Goal: Task Accomplishment & Management: Complete application form

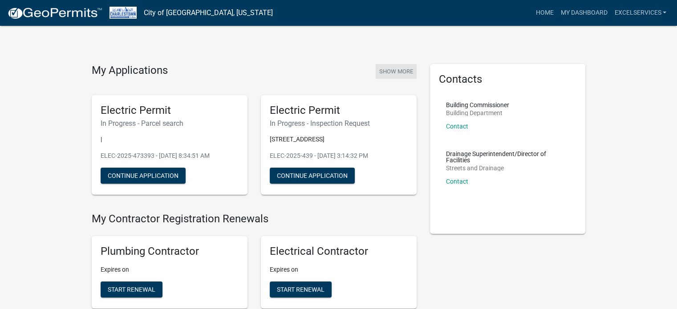
click at [396, 70] on button "Show More" at bounding box center [396, 71] width 41 height 15
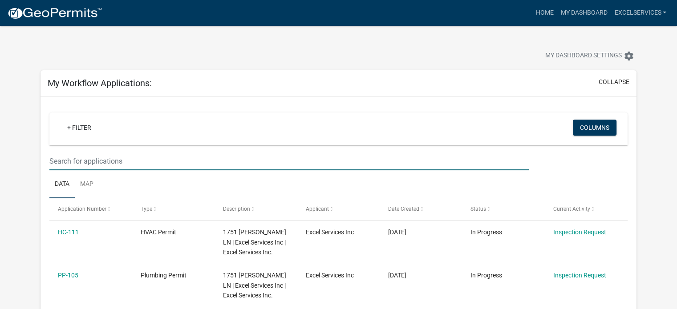
click at [83, 157] on input "text" at bounding box center [289, 161] width 480 height 18
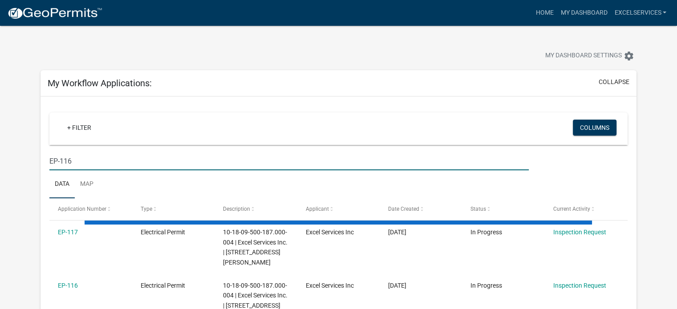
type input "EP-116"
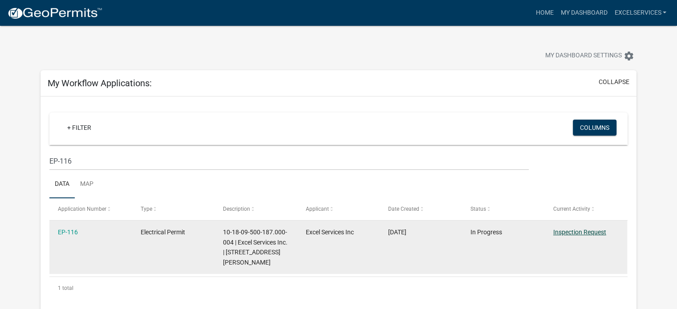
click at [582, 230] on link "Inspection Request" at bounding box center [579, 232] width 53 height 7
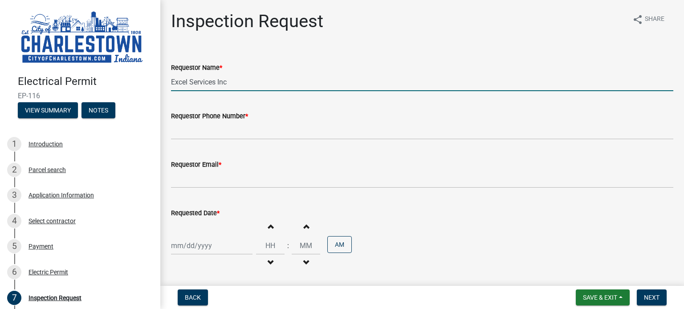
drag, startPoint x: 240, startPoint y: 82, endPoint x: 125, endPoint y: 75, distance: 115.5
click at [125, 75] on div "Electrical Permit EP-116 View Summary Notes 1 Introduction 2 Parcel search 3 Ap…" at bounding box center [342, 154] width 684 height 309
type input "[PERSON_NAME]"
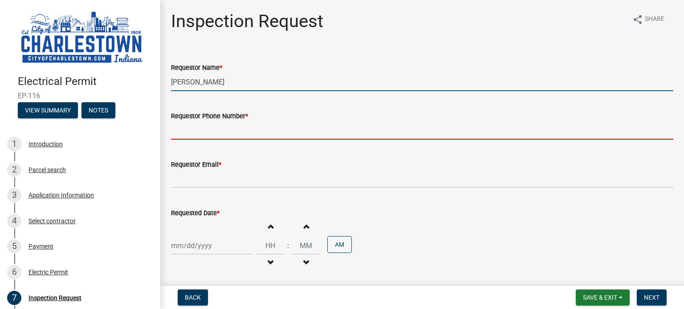
click at [177, 130] on input "Requestor Phone Number *" at bounding box center [422, 131] width 502 height 18
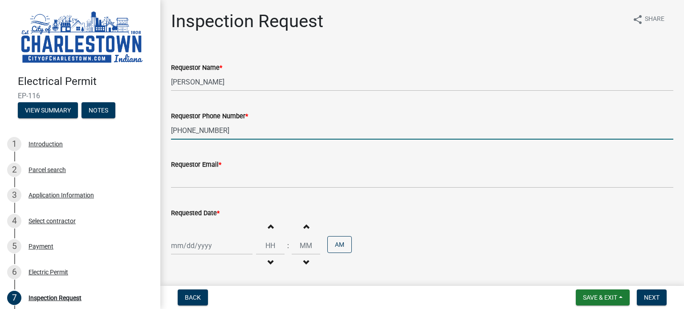
type input "[PHONE_NUMBER]"
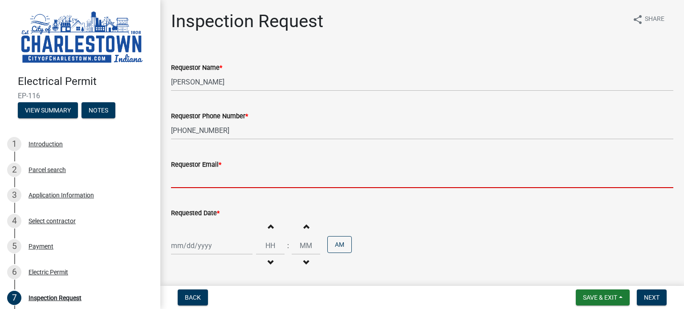
click at [200, 183] on input "Requestor Email *" at bounding box center [422, 179] width 502 height 18
type input "[EMAIL_ADDRESS][DOMAIN_NAME]"
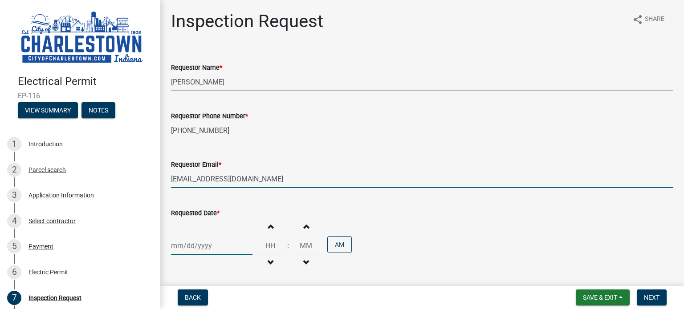
click at [179, 252] on div at bounding box center [211, 246] width 81 height 18
select select "9"
select select "2025"
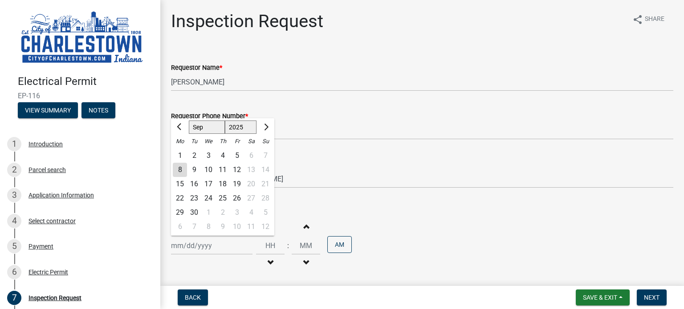
click at [225, 167] on div "11" at bounding box center [223, 170] width 14 height 14
type input "[DATE]"
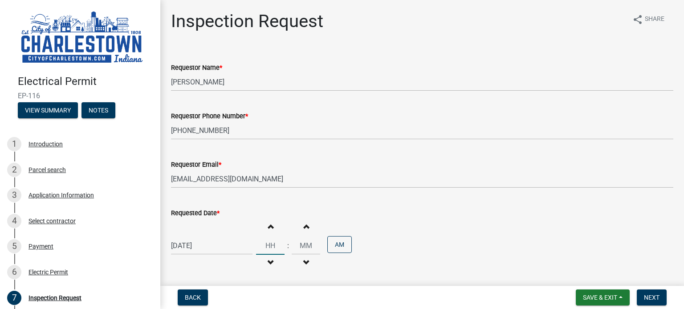
click at [267, 241] on input "Hours" at bounding box center [270, 246] width 28 height 18
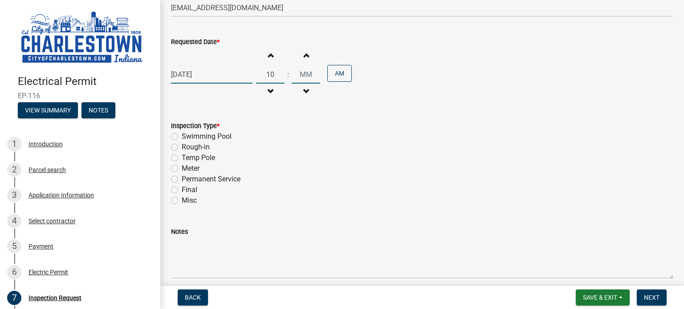
scroll to position [164, 0]
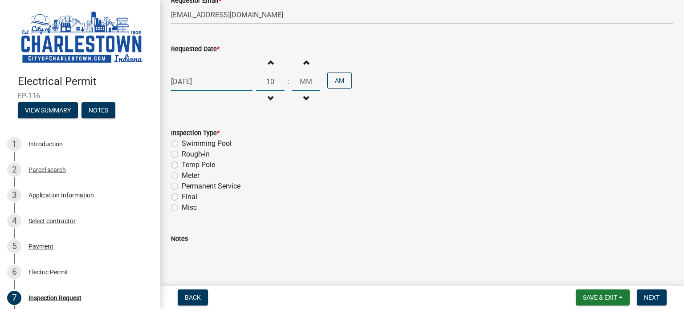
type input "10"
type input "00"
click at [182, 183] on label "Permanent Service" at bounding box center [211, 186] width 59 height 11
click at [182, 183] on input "Permanent Service" at bounding box center [185, 184] width 6 height 6
radio input "true"
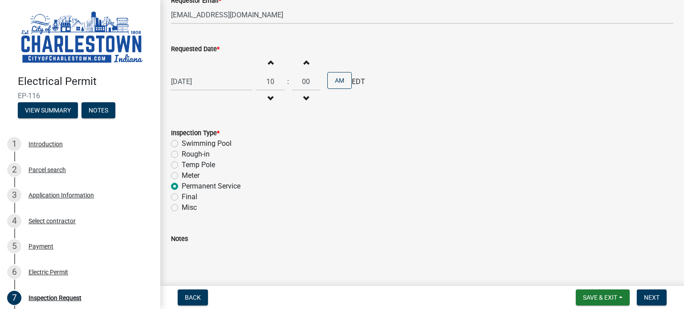
scroll to position [210, 0]
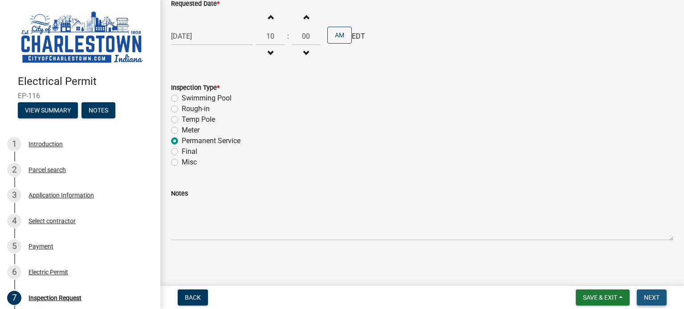
click at [652, 292] on button "Next" at bounding box center [652, 298] width 30 height 16
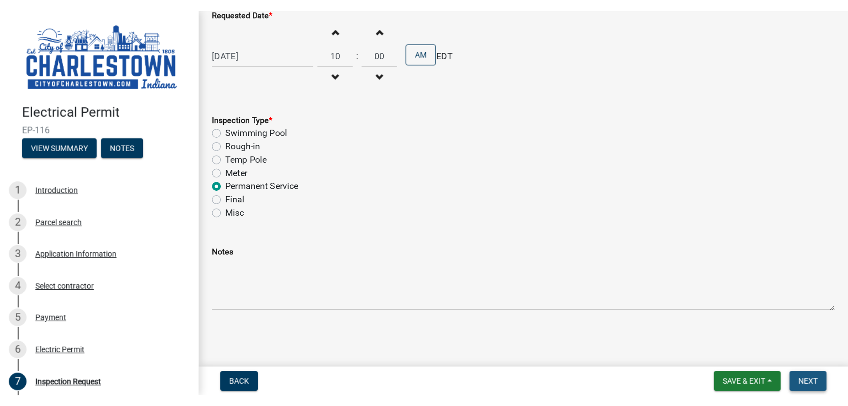
scroll to position [0, 0]
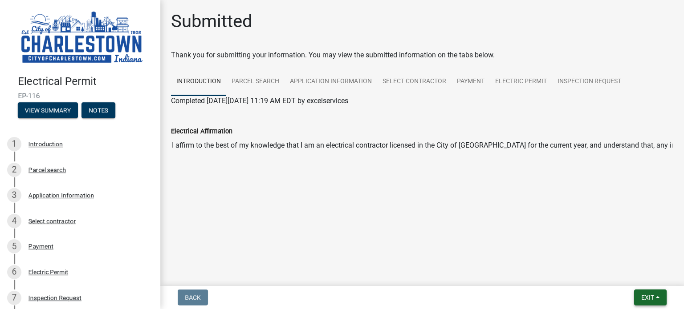
click at [652, 292] on button "Exit" at bounding box center [650, 298] width 33 height 16
click at [619, 280] on button "Save & Exit" at bounding box center [631, 274] width 71 height 21
